Goal: Task Accomplishment & Management: Use online tool/utility

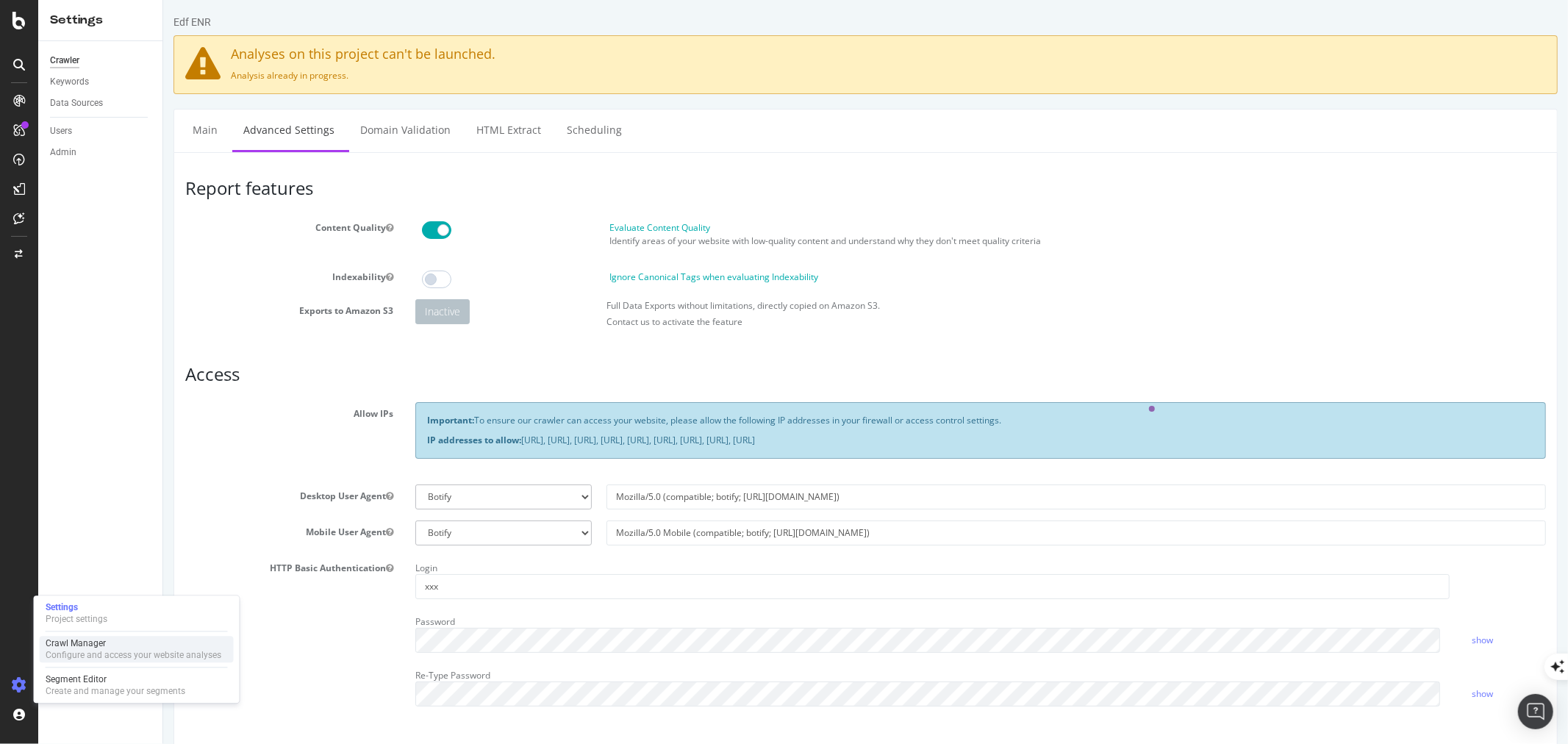
click at [64, 647] on div "Crawl Manager" at bounding box center [134, 643] width 175 height 12
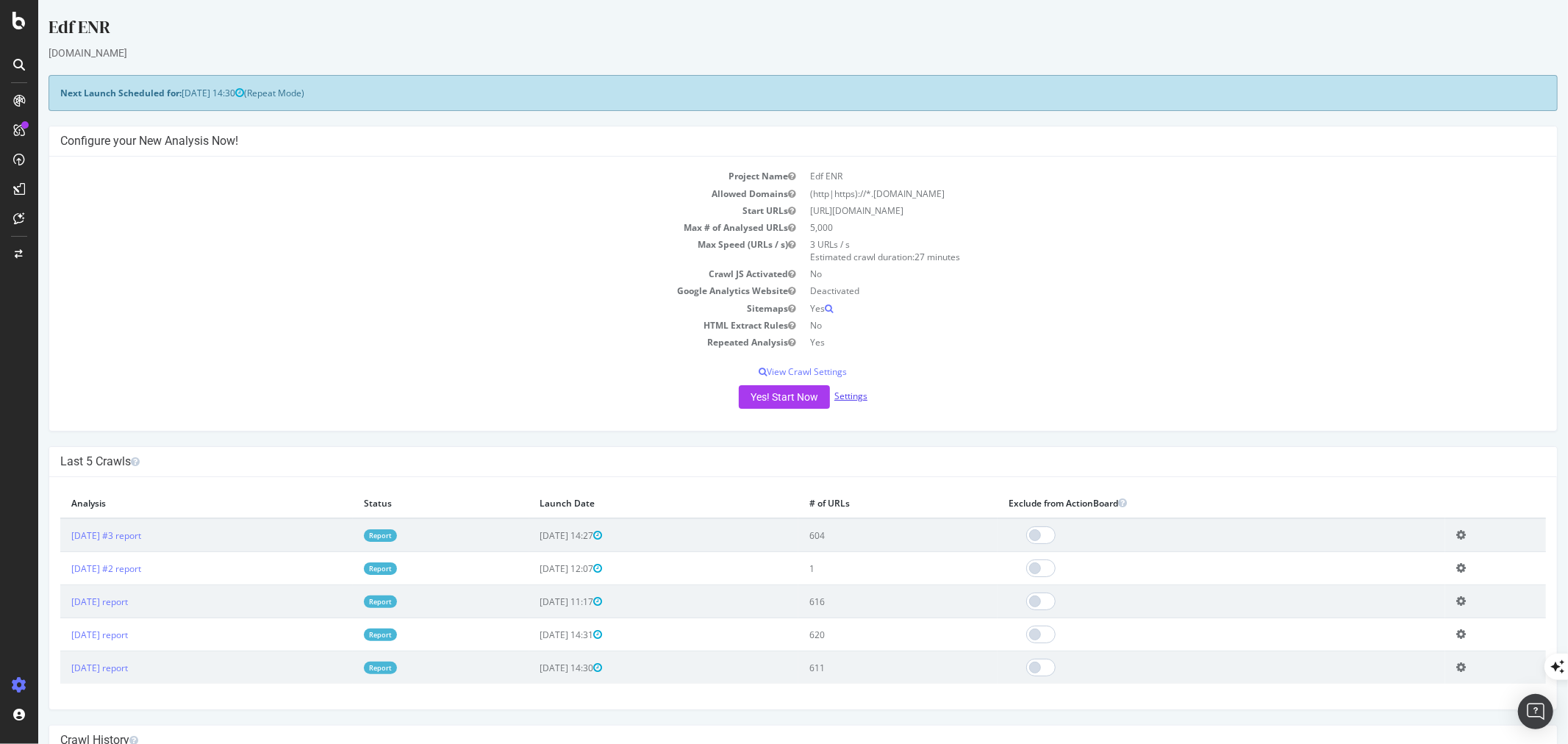
click at [848, 397] on link "Settings" at bounding box center [850, 396] width 33 height 12
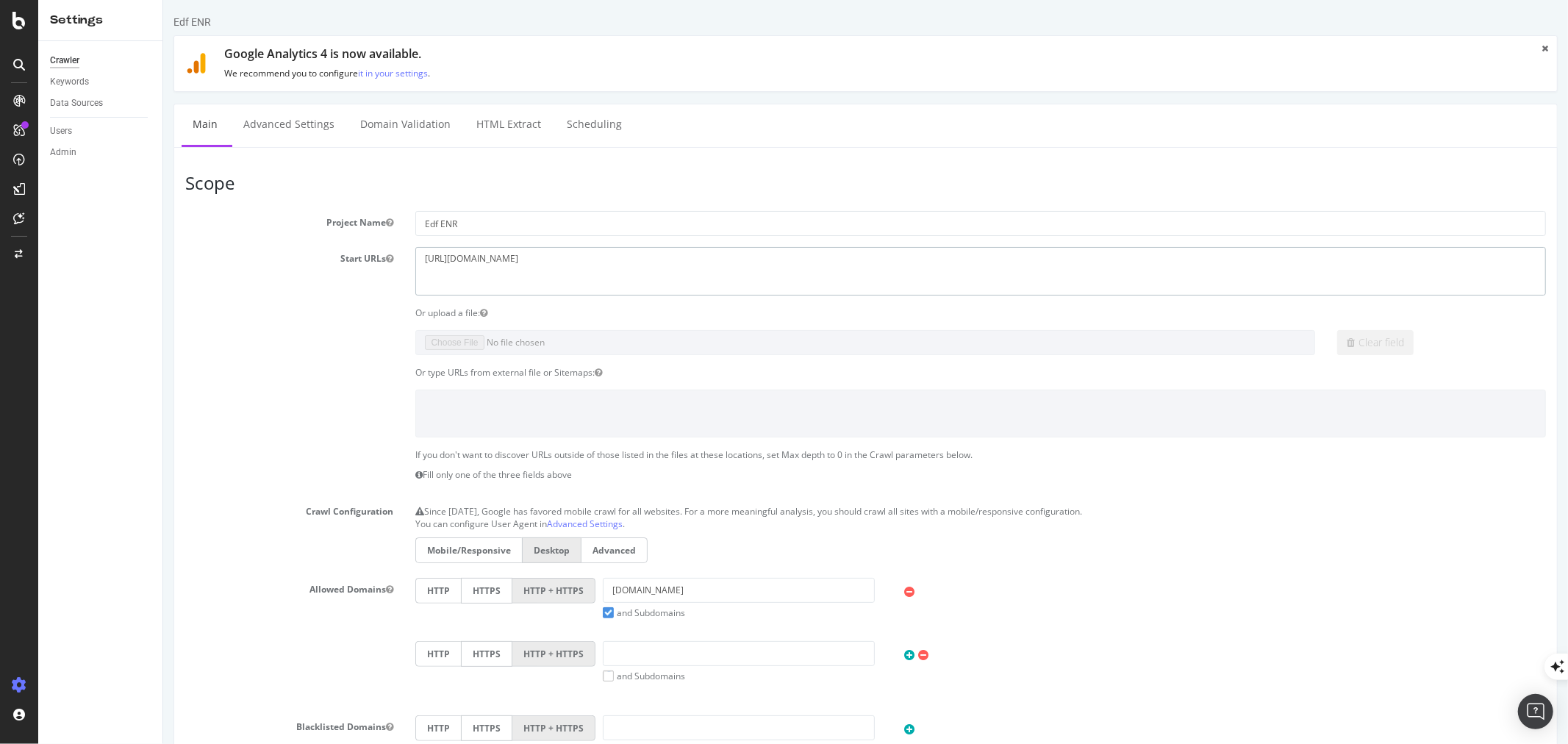
click at [482, 259] on textarea "[URL][DOMAIN_NAME]" at bounding box center [980, 271] width 1131 height 48
drag, startPoint x: 453, startPoint y: 259, endPoint x: 472, endPoint y: 262, distance: 19.2
click at [472, 262] on textarea "[URL][DOMAIN_NAME]" at bounding box center [980, 271] width 1131 height 48
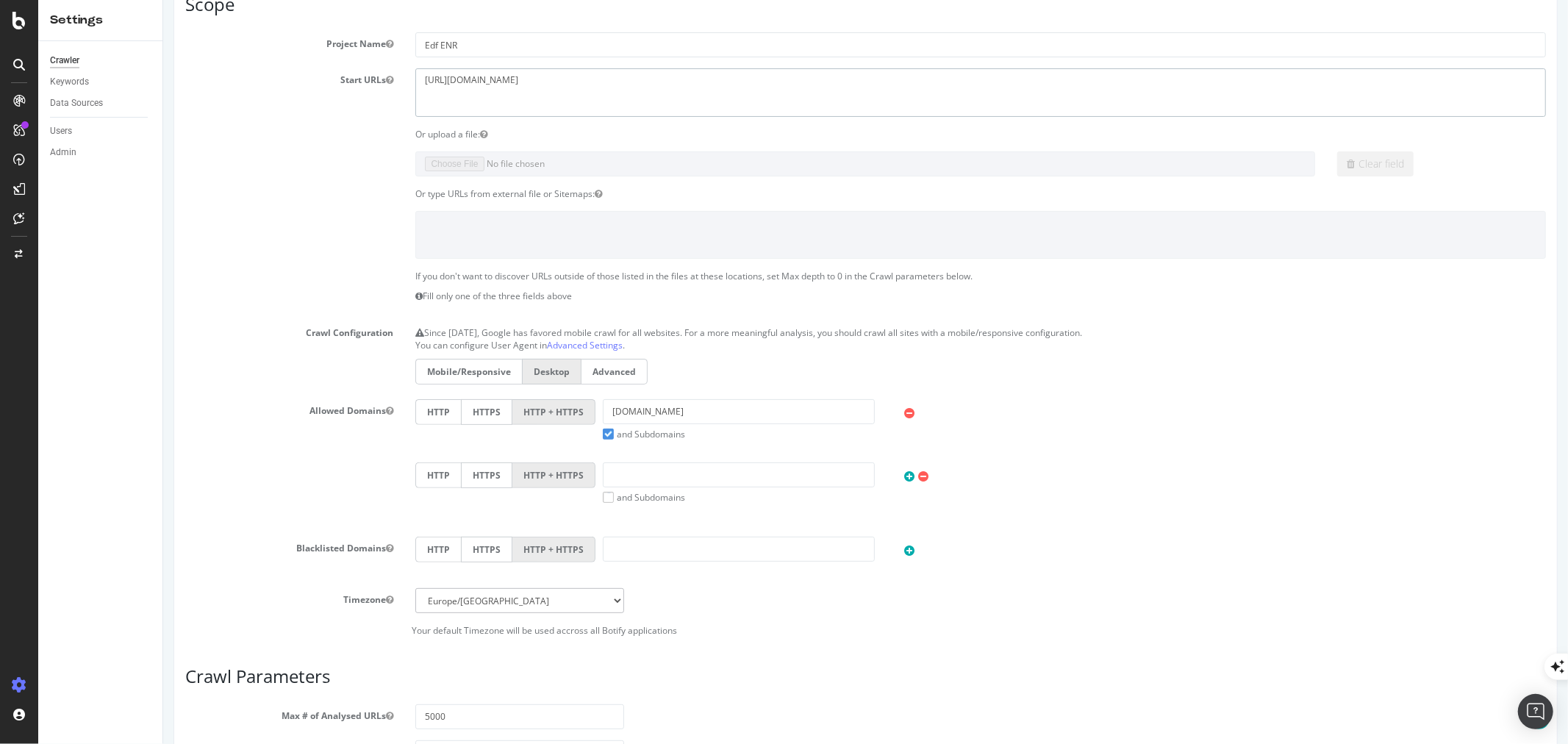
scroll to position [409, 0]
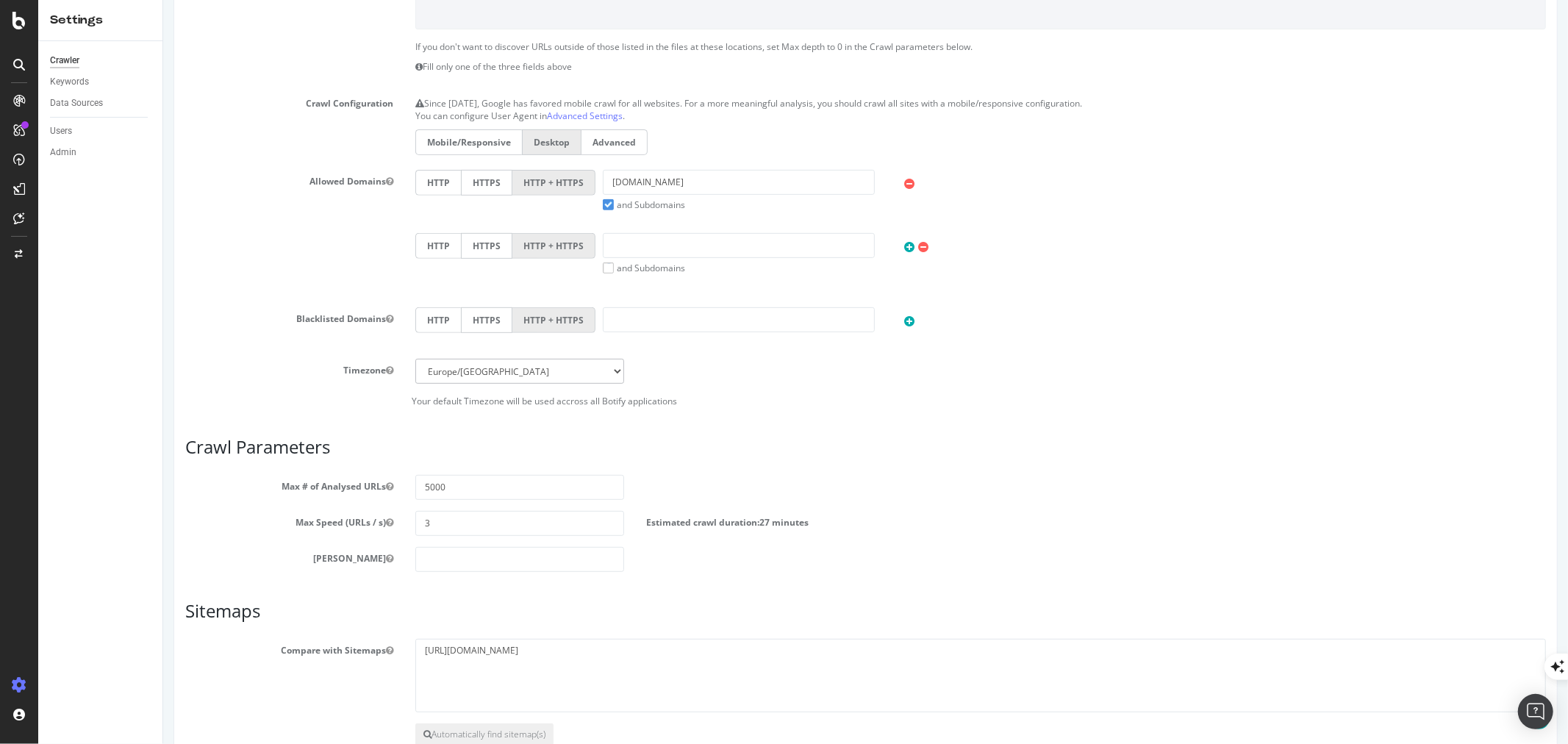
type textarea "[URL][DOMAIN_NAME]"
drag, startPoint x: 629, startPoint y: 182, endPoint x: 596, endPoint y: 182, distance: 33.0
click at [596, 182] on div "[DOMAIN_NAME] and Subdomains" at bounding box center [737, 190] width 286 height 41
drag, startPoint x: 612, startPoint y: 184, endPoint x: 619, endPoint y: 183, distance: 7.1
click at [619, 183] on input "[DOMAIN_NAME]" at bounding box center [737, 183] width 271 height 25
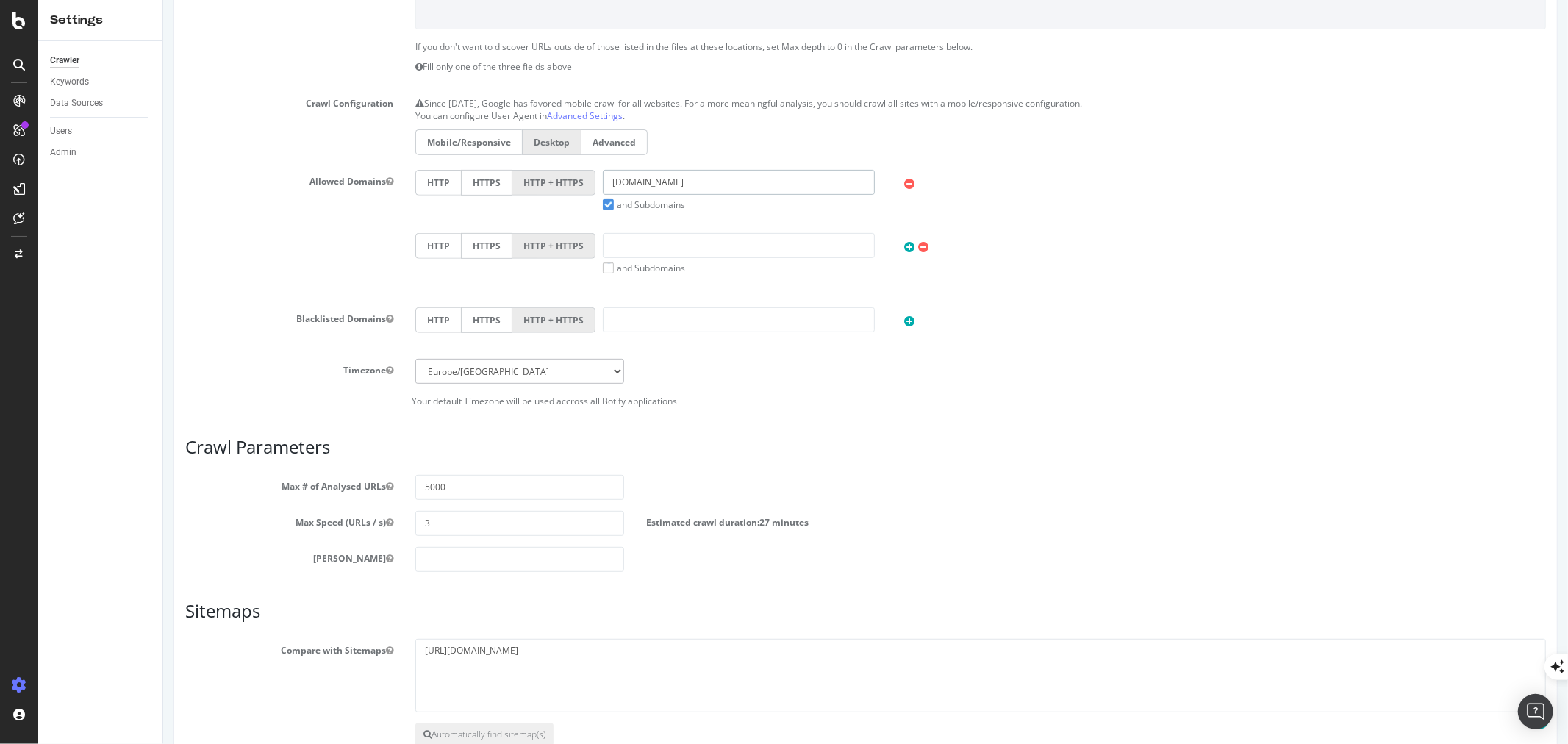
type input "[DOMAIN_NAME]"
click at [605, 202] on label "and Subdomains" at bounding box center [644, 205] width 82 height 12
click at [162, 0] on input "and Subdomains" at bounding box center [162, 0] width 0 height 0
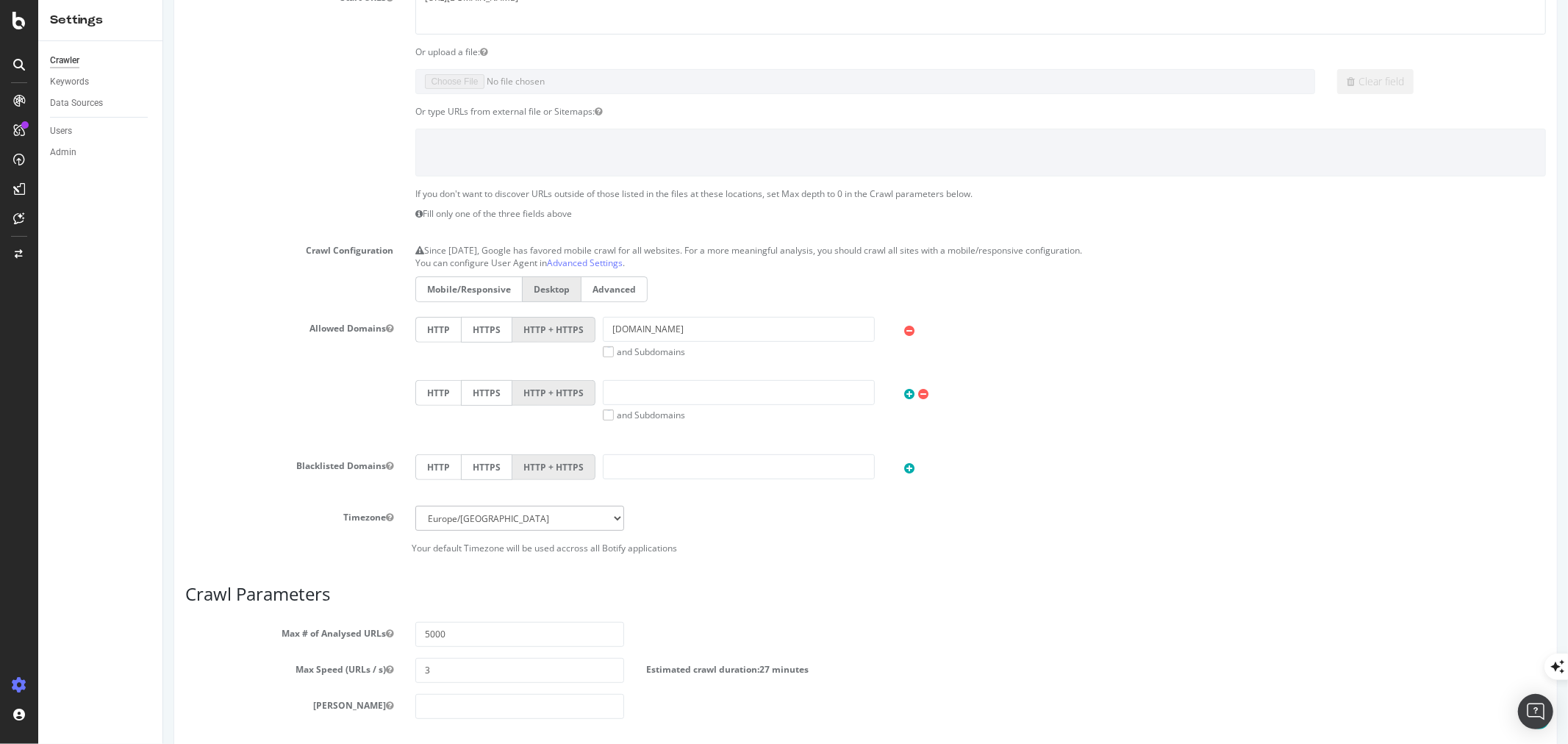
scroll to position [499, 0]
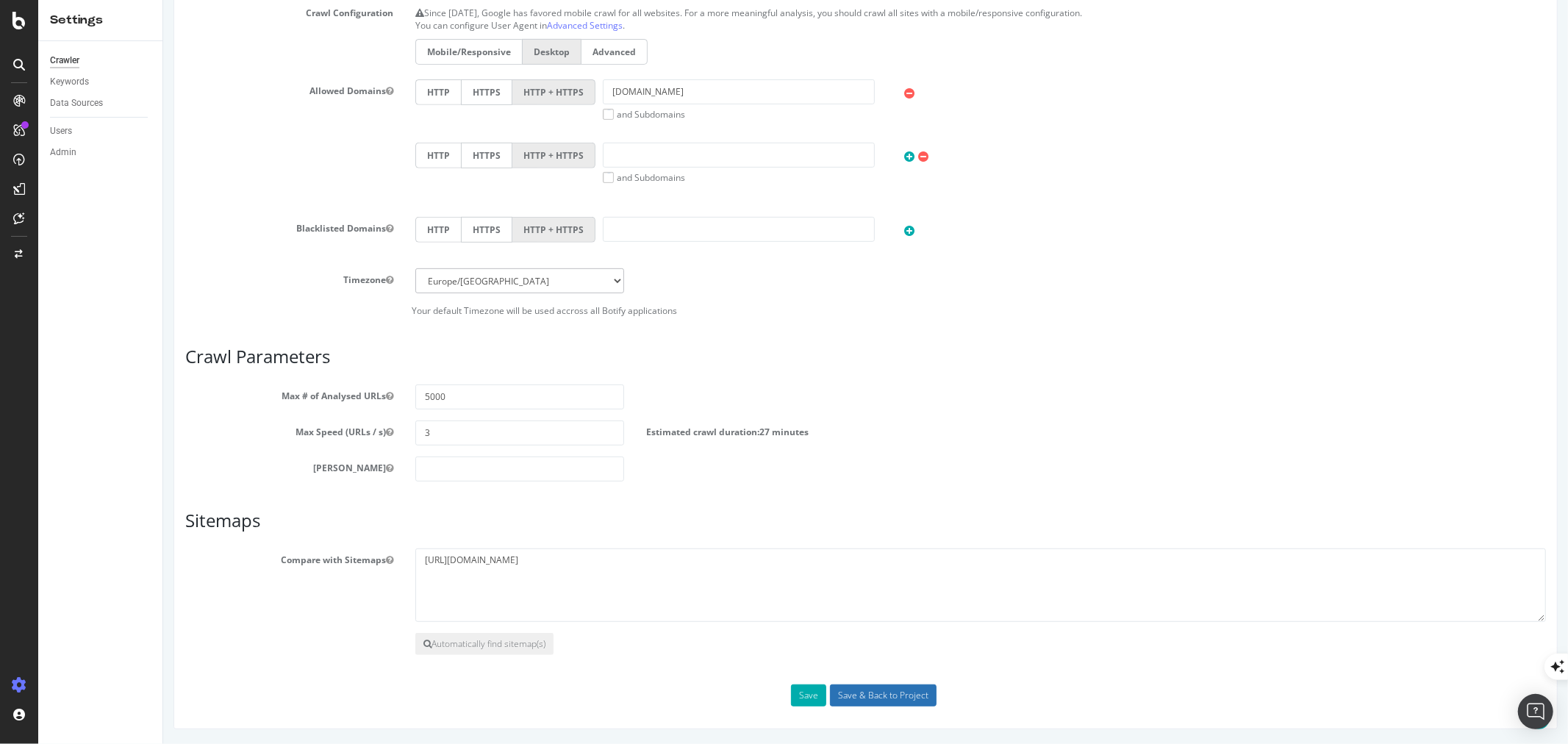
click at [867, 696] on input "Save & Back to Project" at bounding box center [882, 696] width 106 height 22
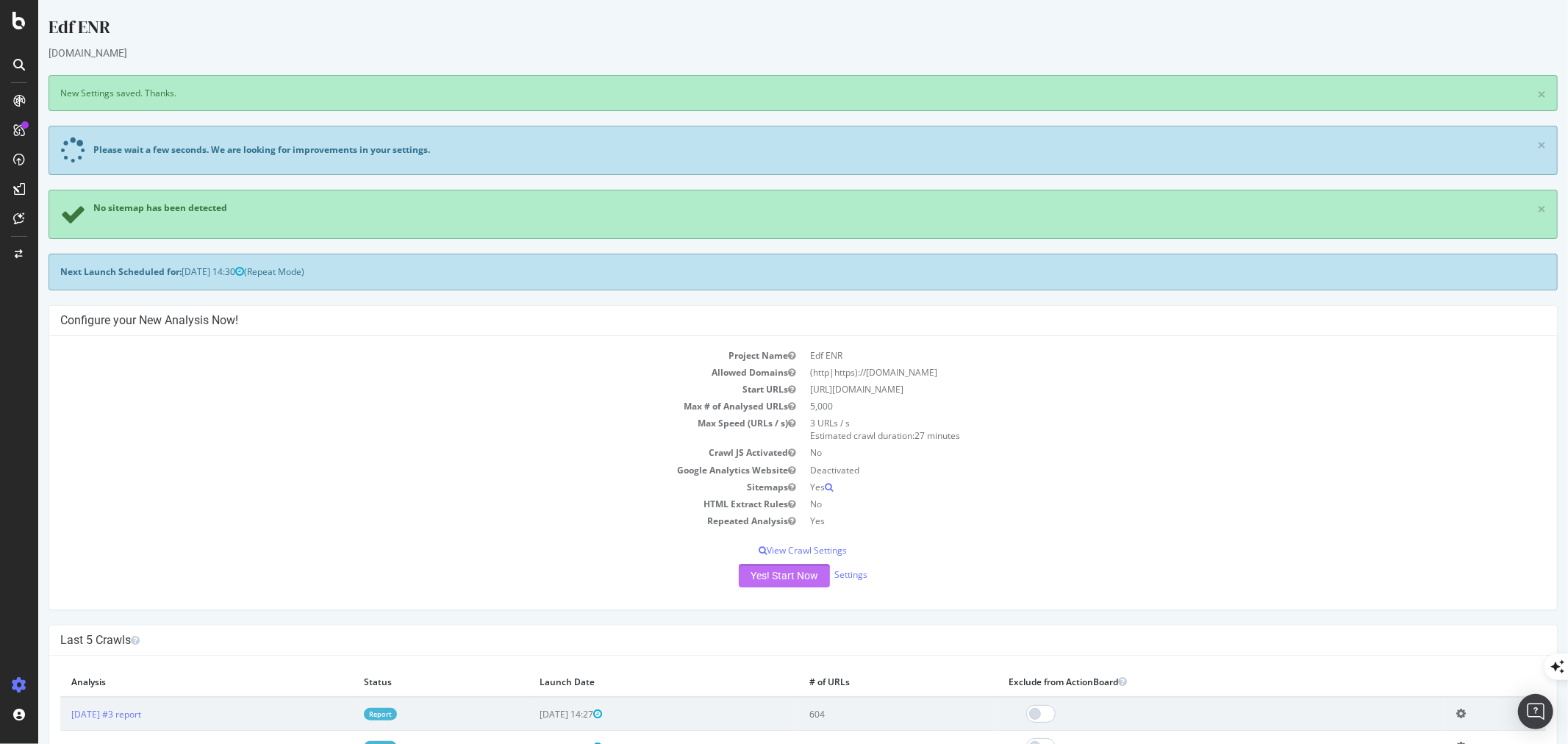
click at [794, 575] on button "Yes! Start Now" at bounding box center [783, 575] width 91 height 23
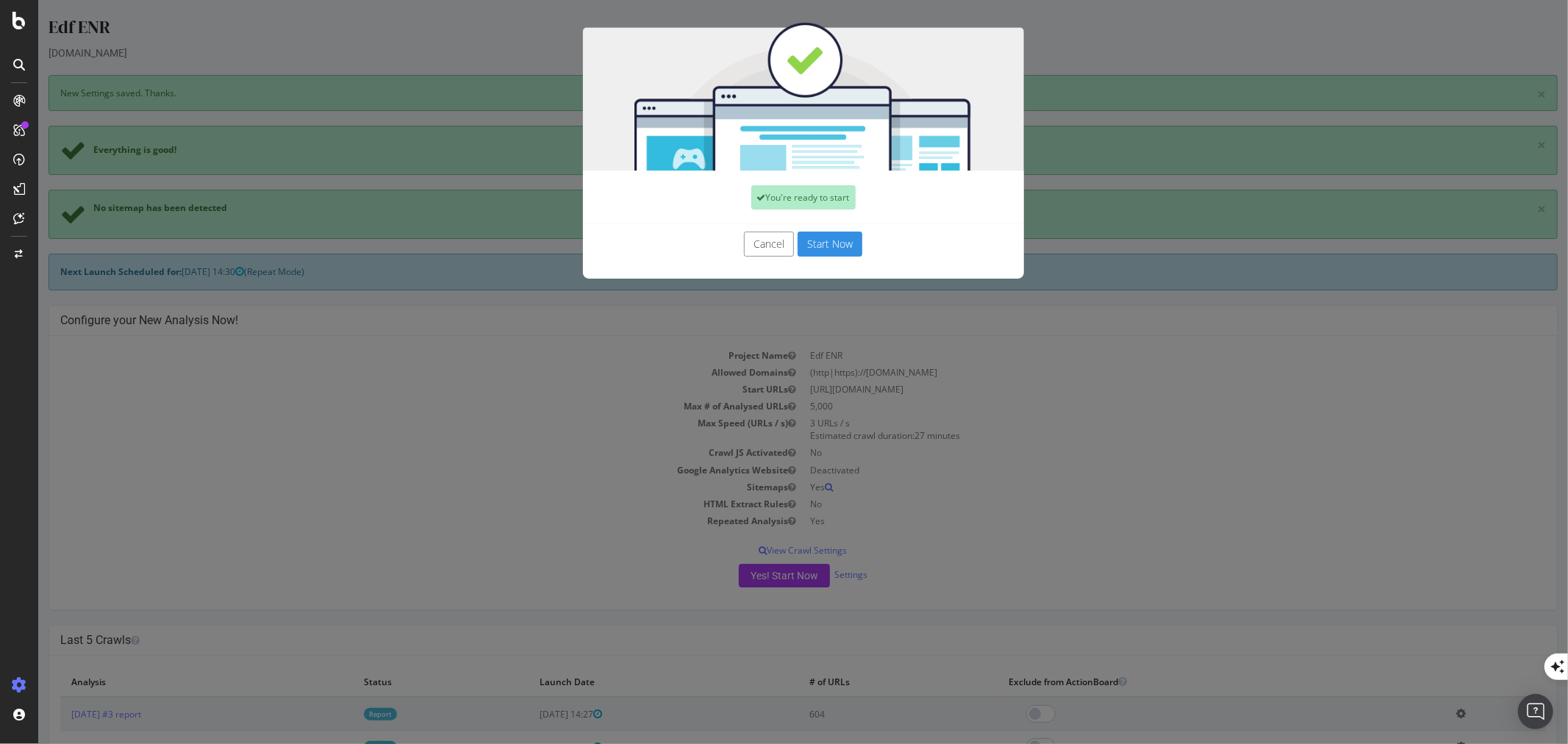
click at [813, 233] on button "Start Now" at bounding box center [829, 244] width 64 height 25
